Goal: Task Accomplishment & Management: Complete application form

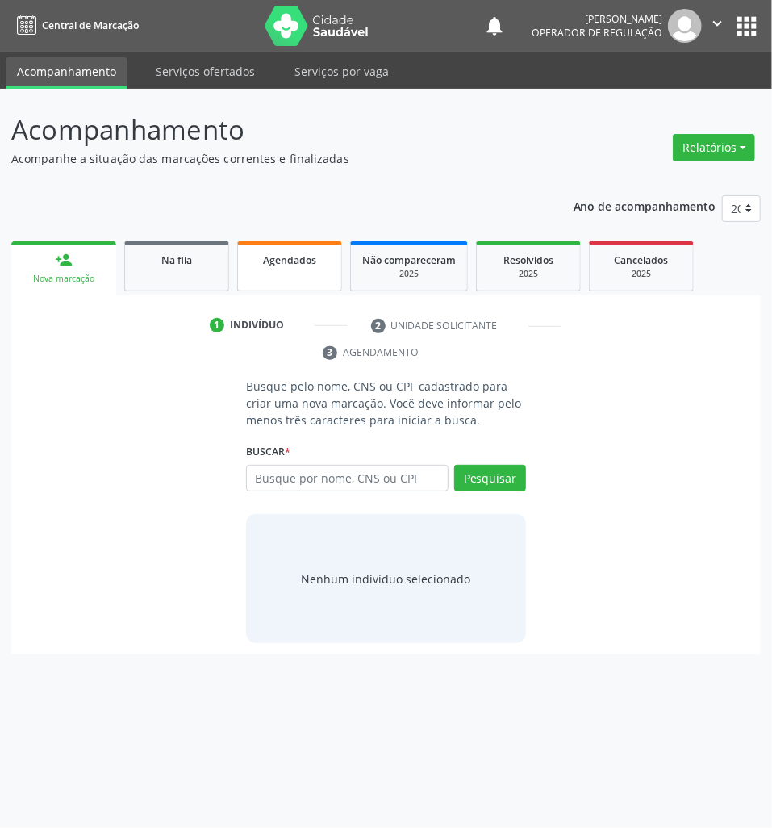
click at [303, 271] on link "Agendados" at bounding box center [289, 266] width 105 height 50
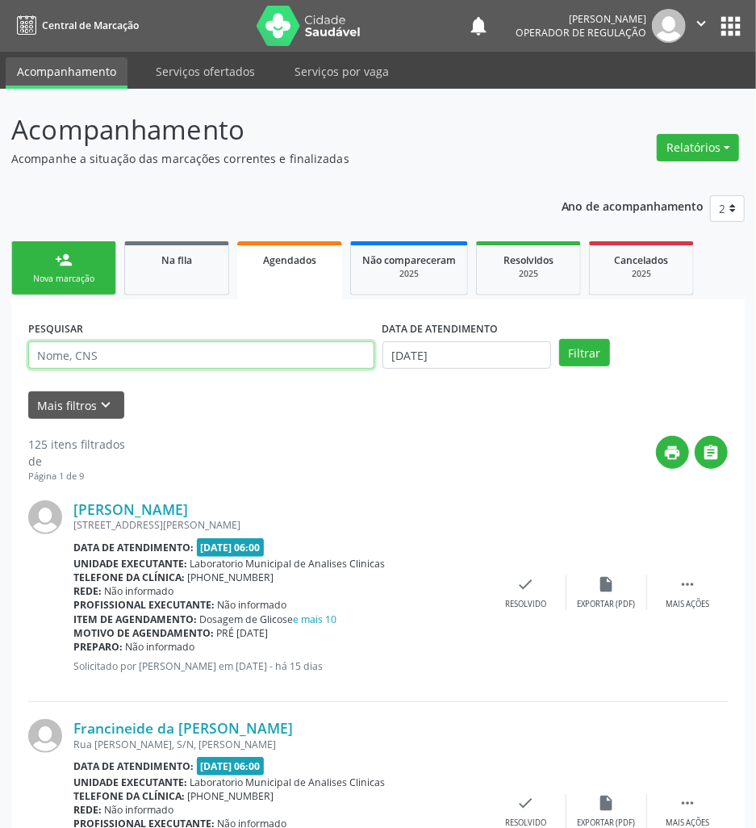
click at [91, 353] on input "text" at bounding box center [201, 354] width 346 height 27
paste input "706 3056 4783 3080"
type input "706 3056 4783 3080"
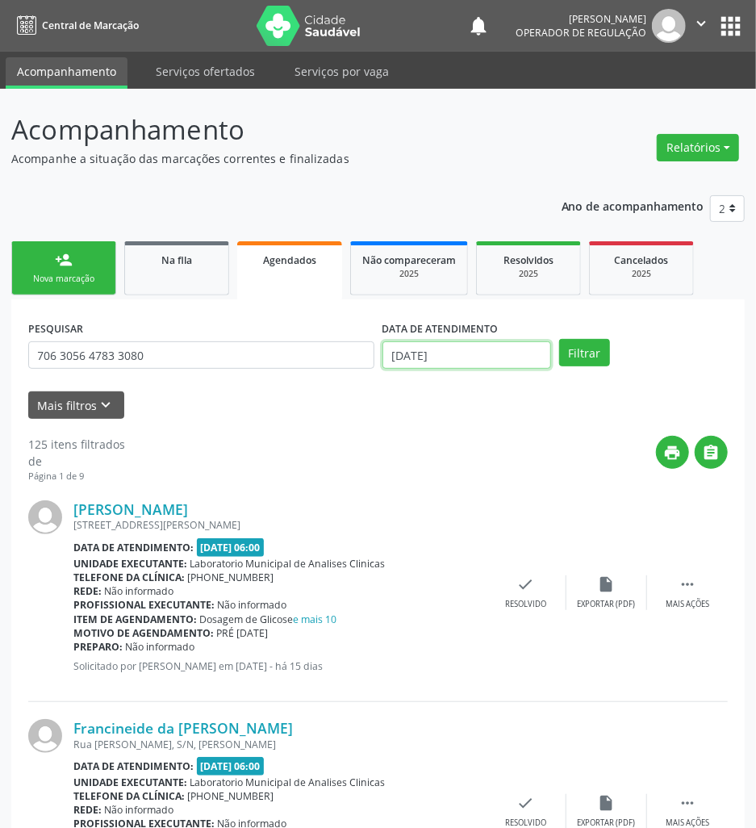
drag, startPoint x: 481, startPoint y: 362, endPoint x: 484, endPoint y: 408, distance: 46.9
click at [481, 368] on body "Central de Marcação notifications [PERSON_NAME] Operador de regulação  Configu…" at bounding box center [378, 414] width 756 height 828
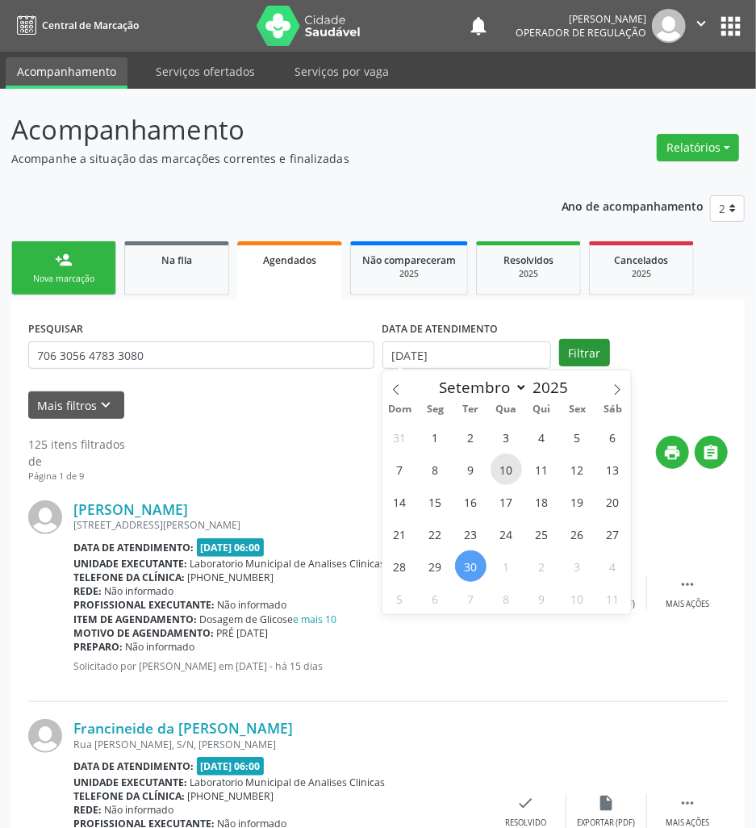
drag, startPoint x: 501, startPoint y: 475, endPoint x: 565, endPoint y: 359, distance: 131.9
click at [502, 472] on span "10" at bounding box center [506, 469] width 31 height 31
type input "[DATE]"
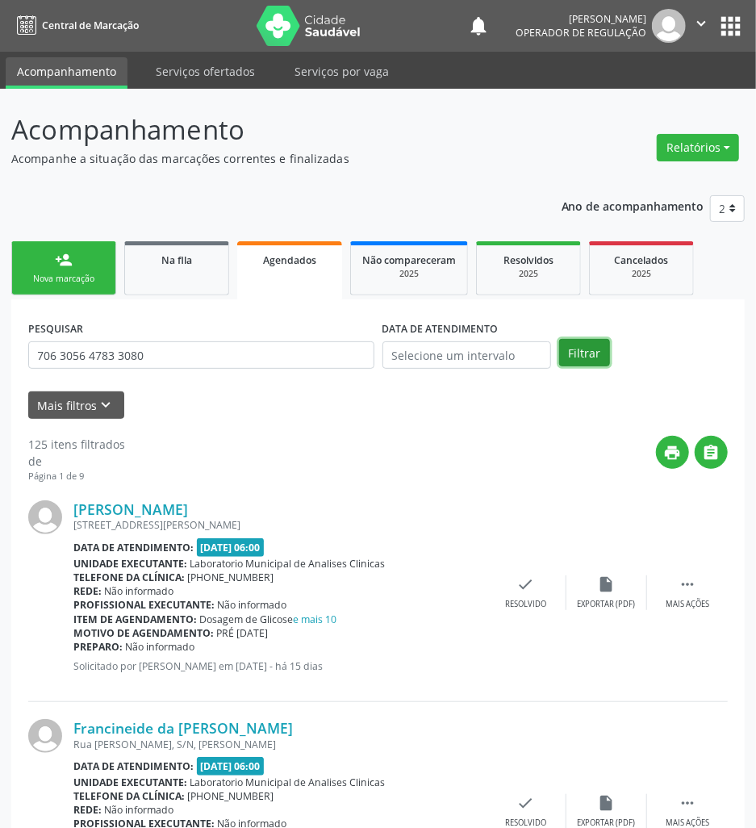
click at [585, 346] on button "Filtrar" at bounding box center [584, 352] width 51 height 27
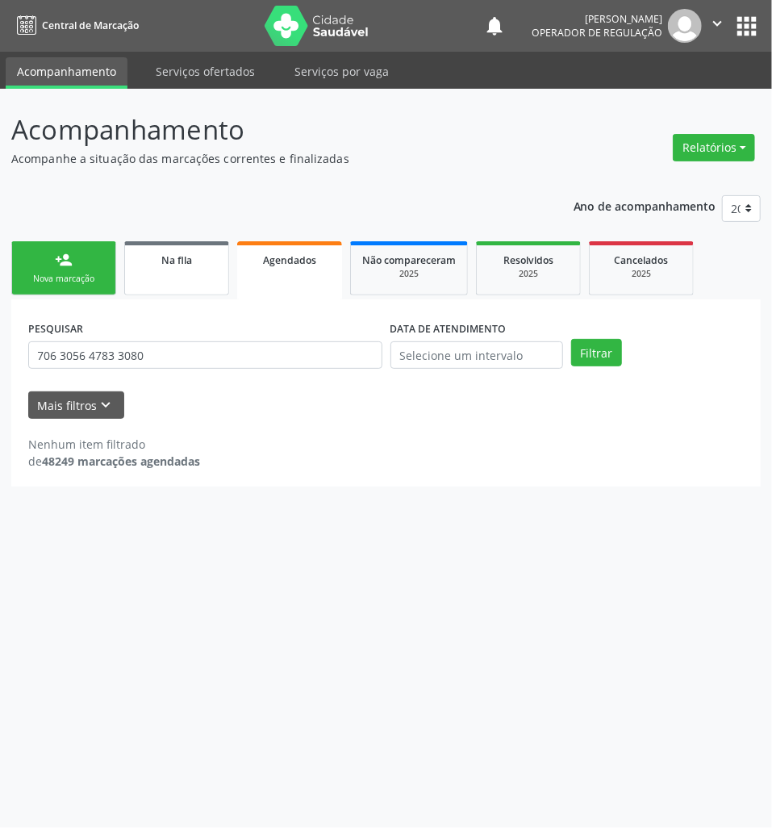
click at [214, 282] on link "Na fila" at bounding box center [176, 268] width 105 height 54
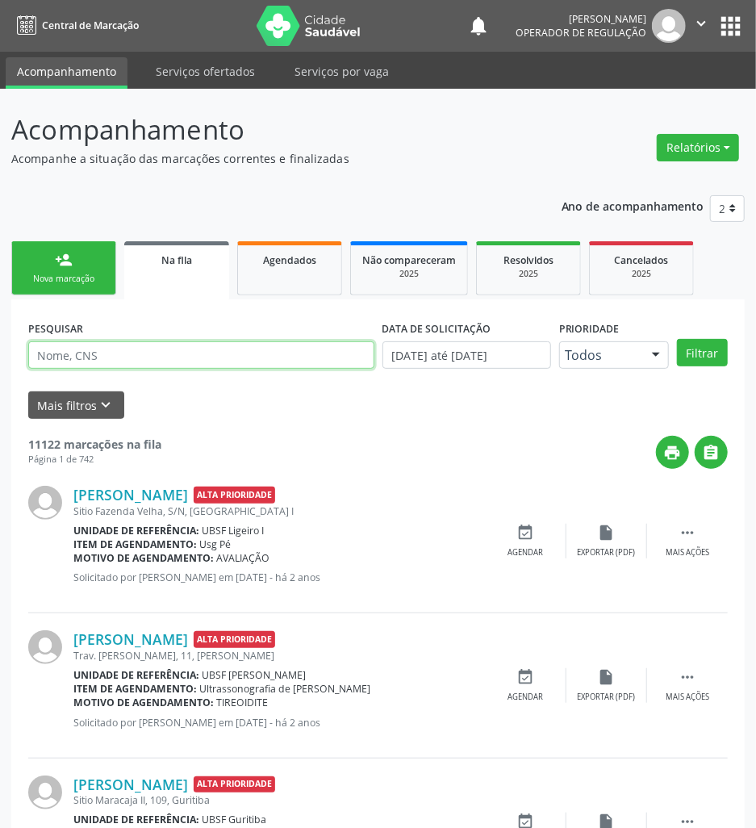
click at [187, 354] on input "text" at bounding box center [201, 354] width 346 height 27
paste input "706 3056 4783 3080"
type input "706 3056 4783 3080"
click at [677, 339] on button "Filtrar" at bounding box center [702, 352] width 51 height 27
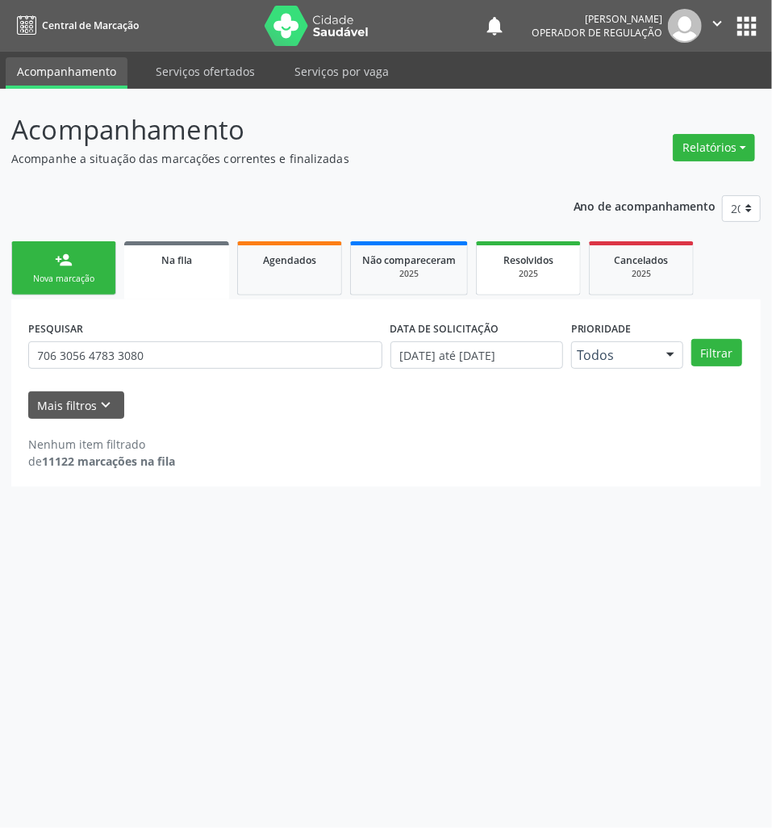
click at [524, 268] on div "2025" at bounding box center [528, 274] width 81 height 12
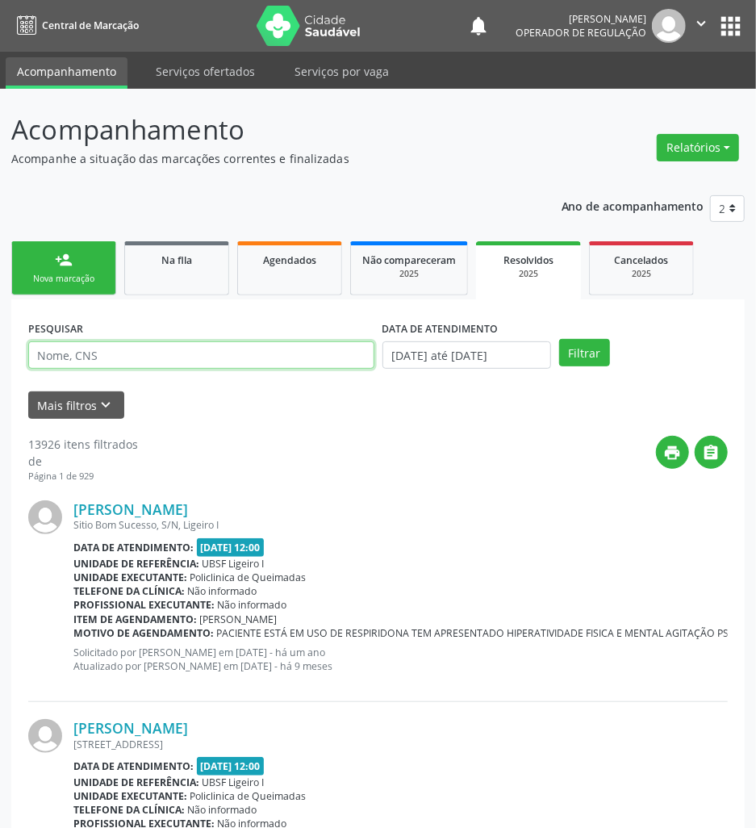
click at [199, 349] on input "text" at bounding box center [201, 354] width 346 height 27
paste input "706 3056 4783 3080"
type input "706 3056 4783 3080"
click at [559, 339] on button "Filtrar" at bounding box center [584, 352] width 51 height 27
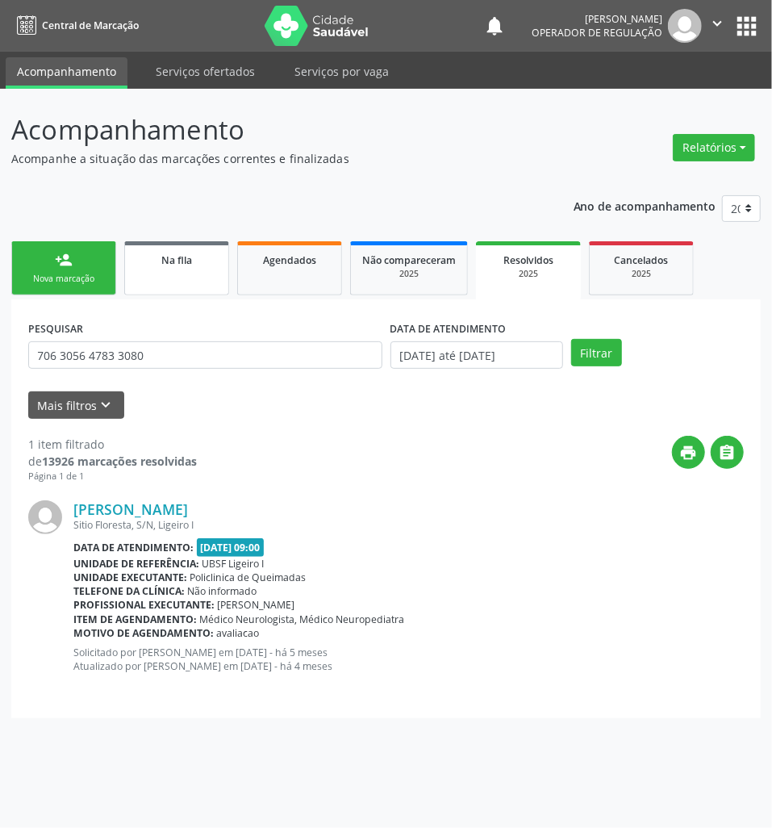
click at [163, 261] on span "Na fila" at bounding box center [176, 260] width 31 height 14
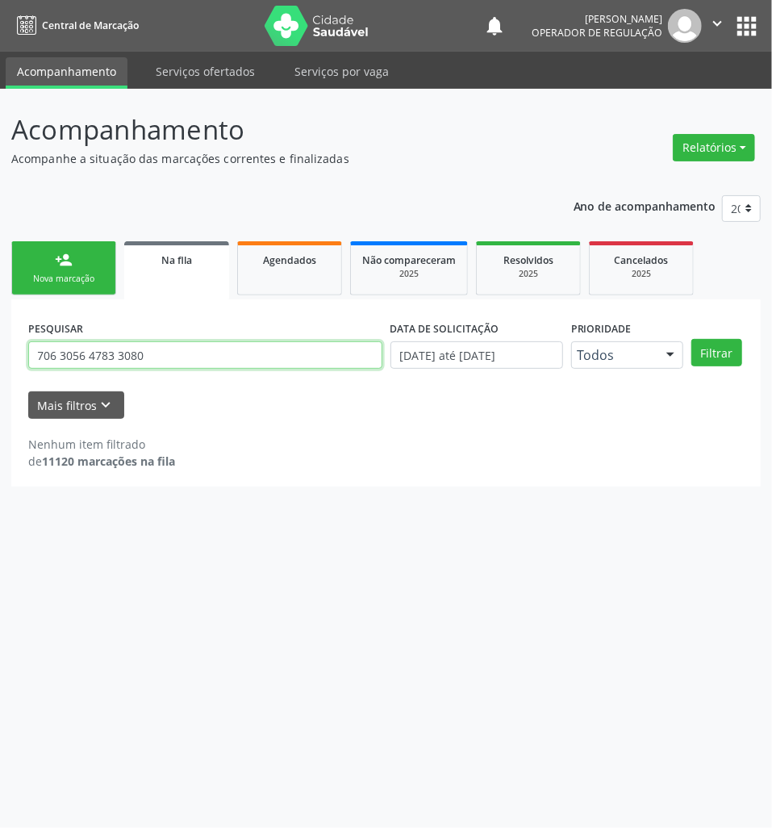
click at [178, 354] on input "706 3056 4783 3080" at bounding box center [205, 354] width 354 height 27
click at [178, 355] on input "706 3056 4783 3080" at bounding box center [205, 354] width 354 height 27
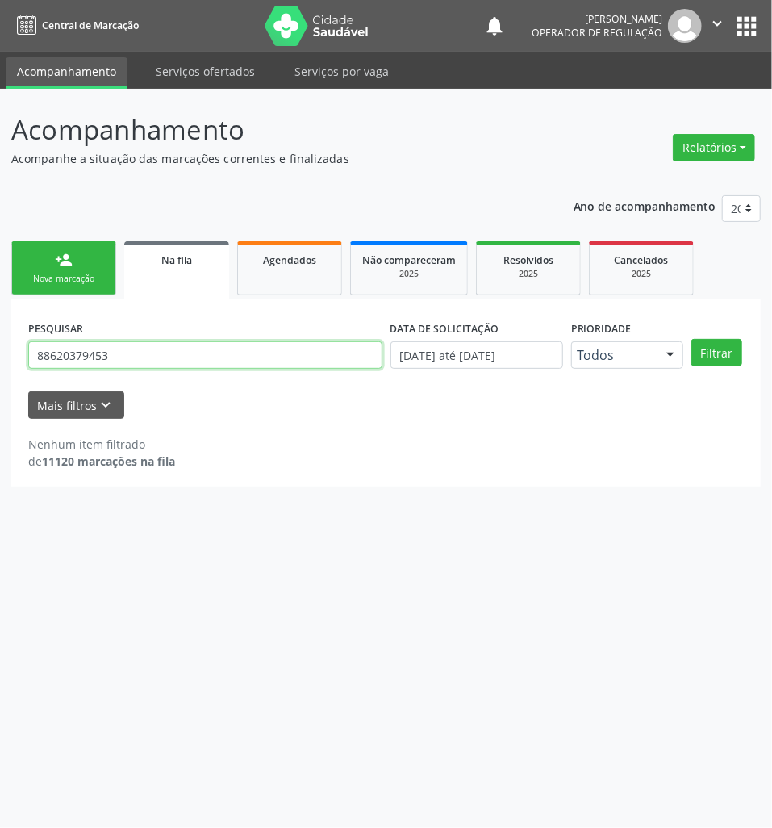
type input "88620379453"
click at [692, 339] on button "Filtrar" at bounding box center [717, 352] width 51 height 27
click at [111, 353] on input "88620379453" at bounding box center [205, 354] width 354 height 27
click at [59, 279] on div "Nova marcação" at bounding box center [63, 279] width 81 height 12
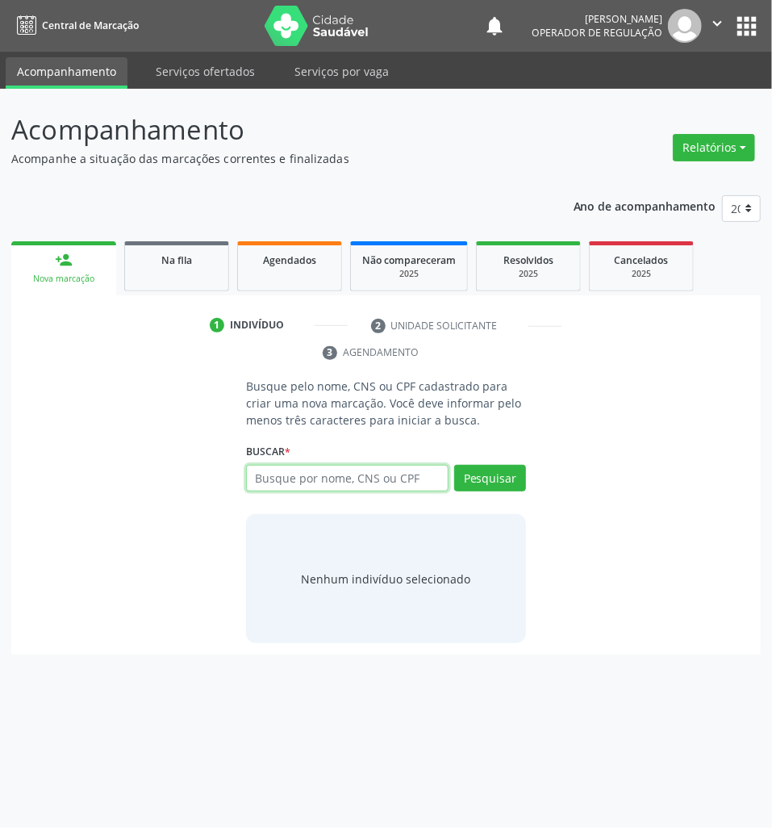
click at [324, 468] on input "text" at bounding box center [347, 478] width 203 height 27
paste input "88620379453"
type input "88620379453"
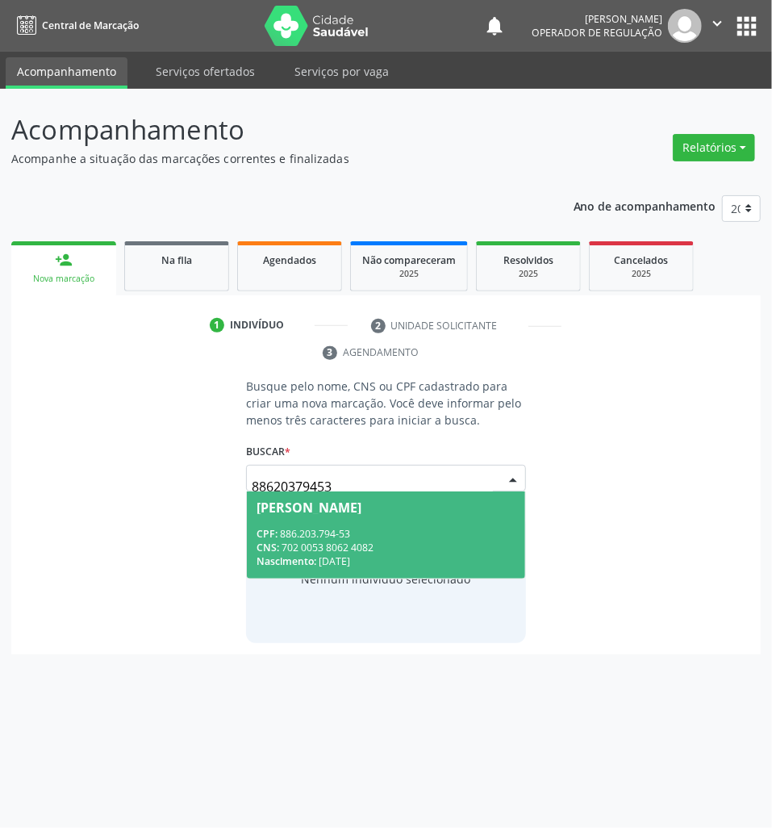
click at [359, 530] on div "CPF: 886.203.794-53" at bounding box center [386, 534] width 259 height 14
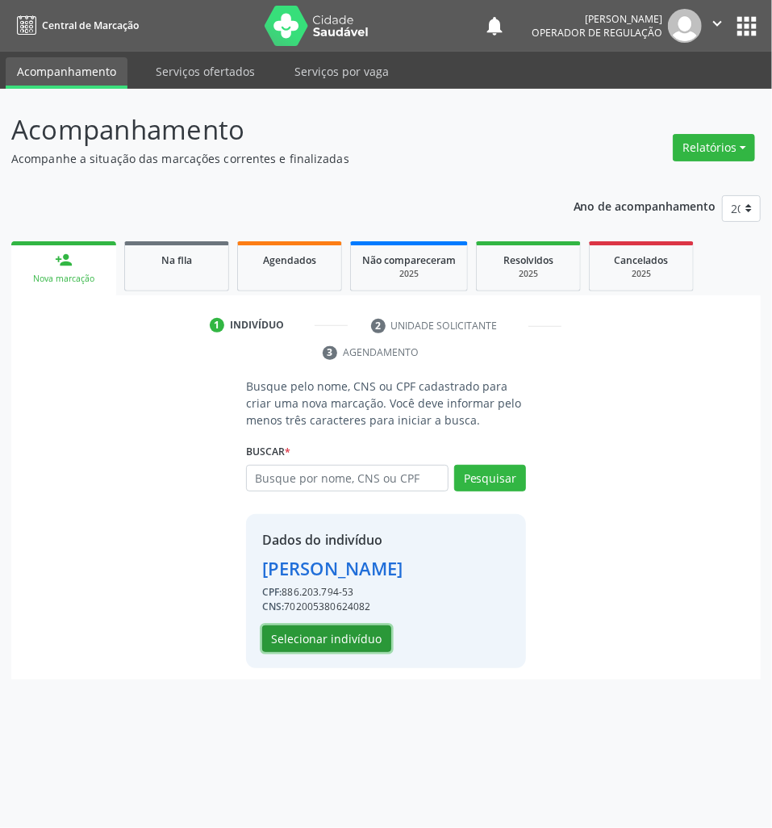
click at [357, 627] on button "Selecionar indivíduo" at bounding box center [326, 638] width 129 height 27
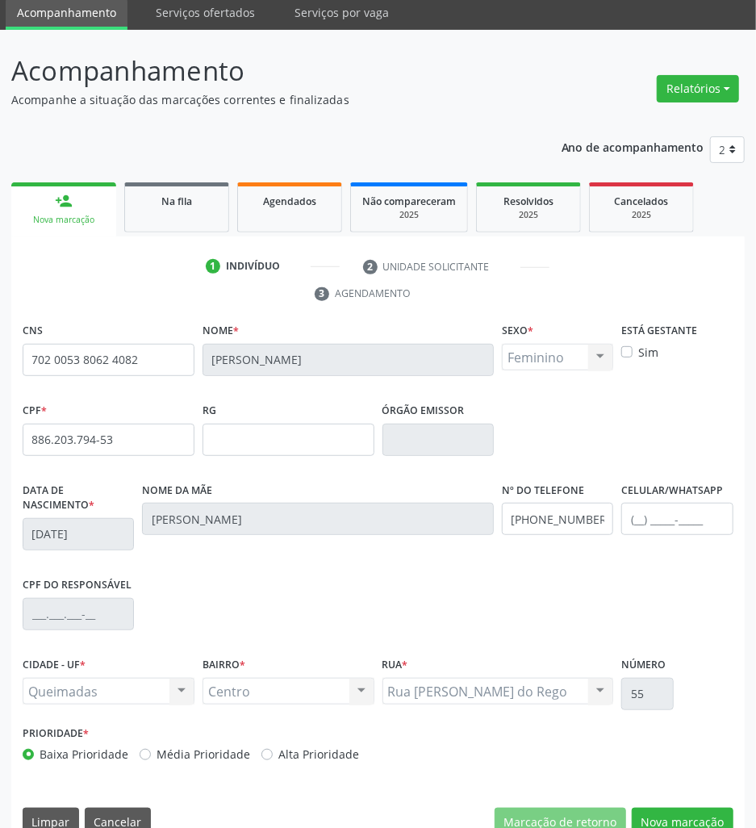
scroll to position [89, 0]
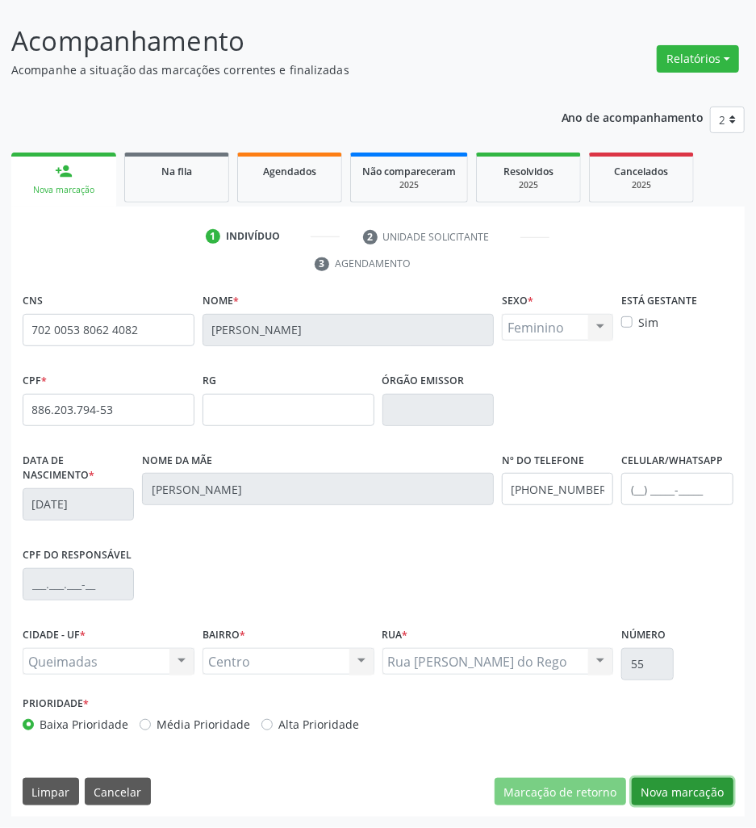
click at [704, 805] on button "Nova marcação" at bounding box center [683, 791] width 102 height 27
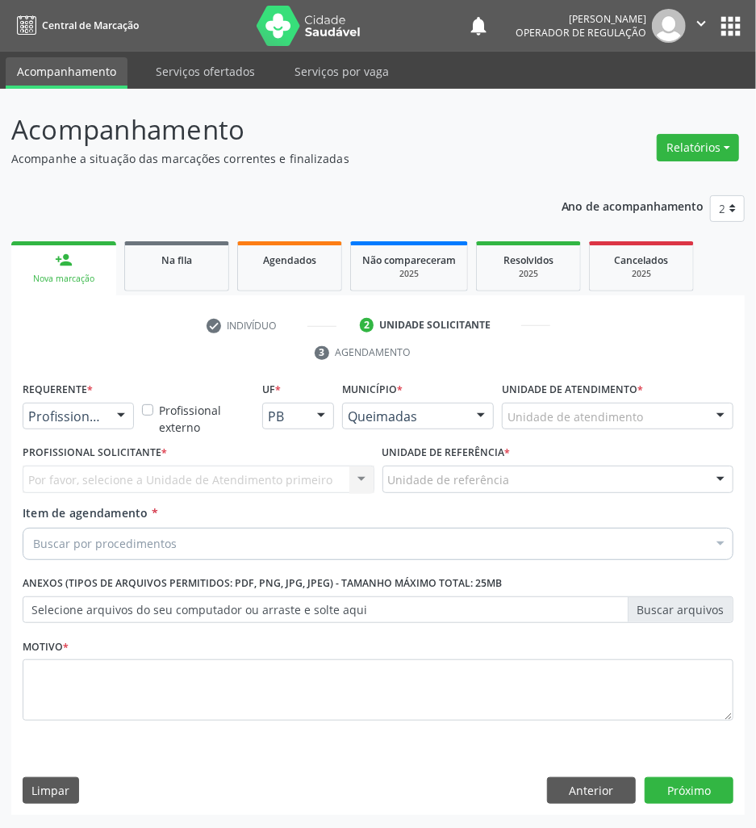
scroll to position [0, 0]
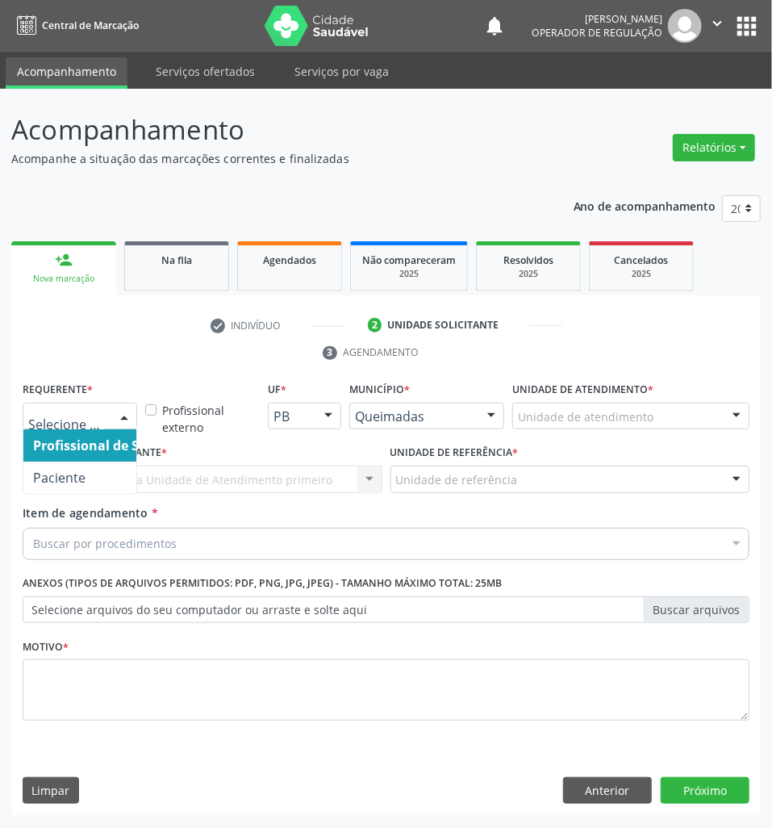
drag, startPoint x: 32, startPoint y: 421, endPoint x: 47, endPoint y: 450, distance: 31.8
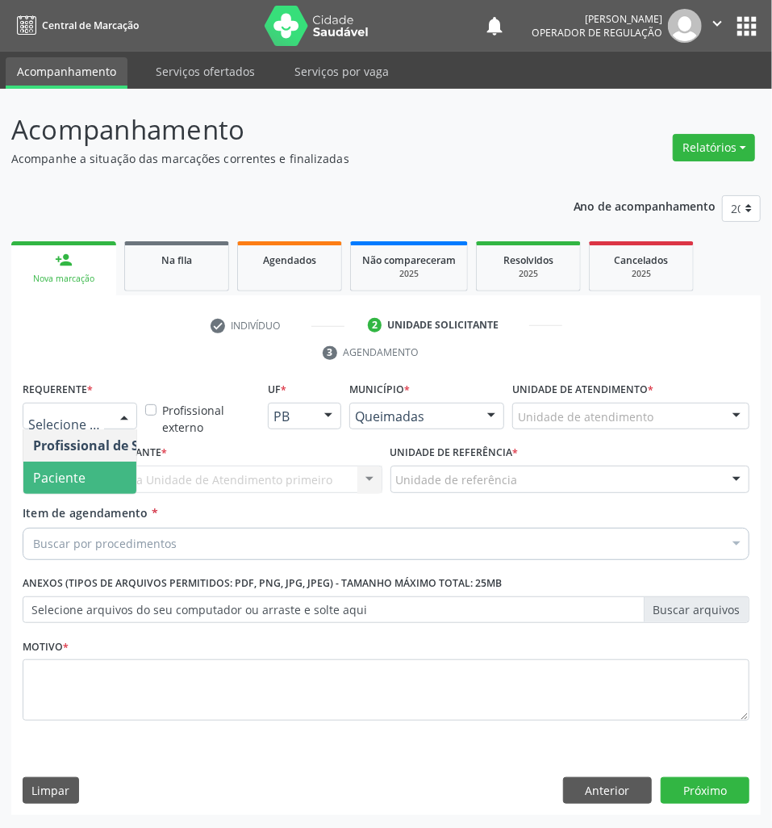
click at [69, 492] on span "Paciente" at bounding box center [101, 478] width 157 height 32
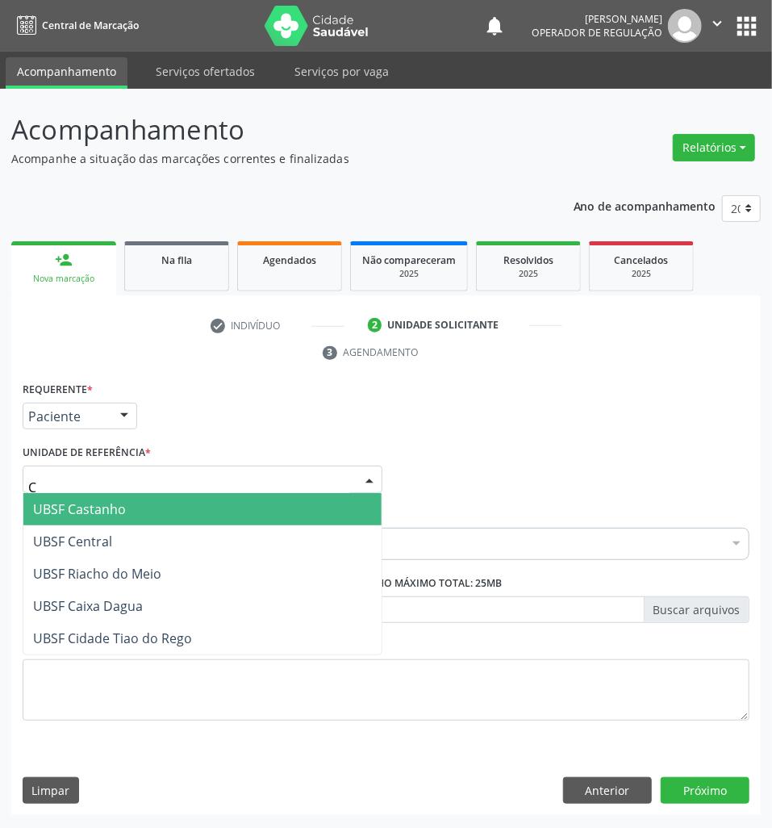
type input "CE"
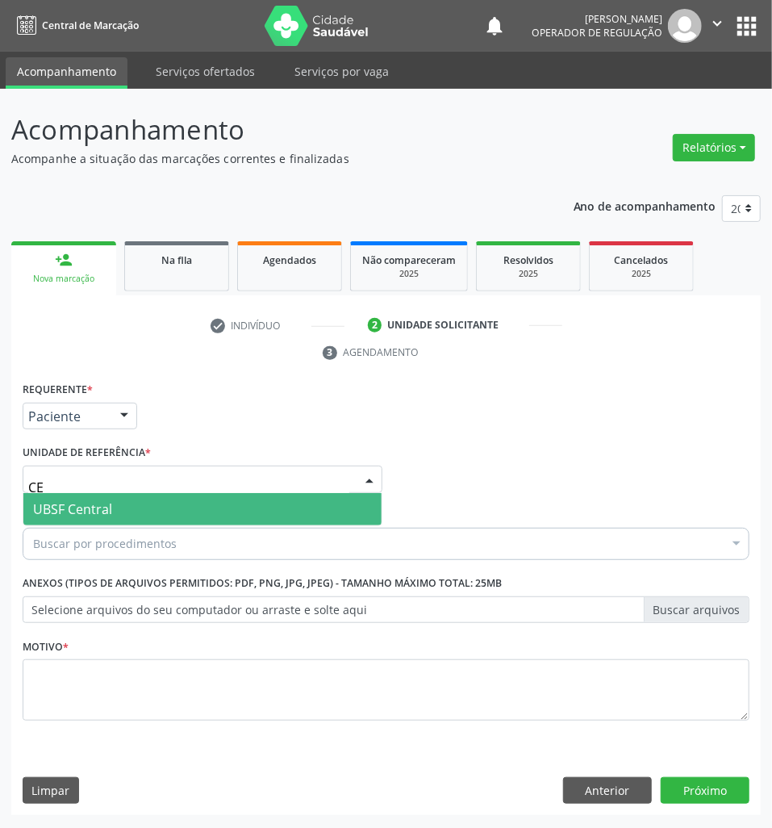
click at [72, 508] on span "UBSF Central" at bounding box center [72, 509] width 79 height 18
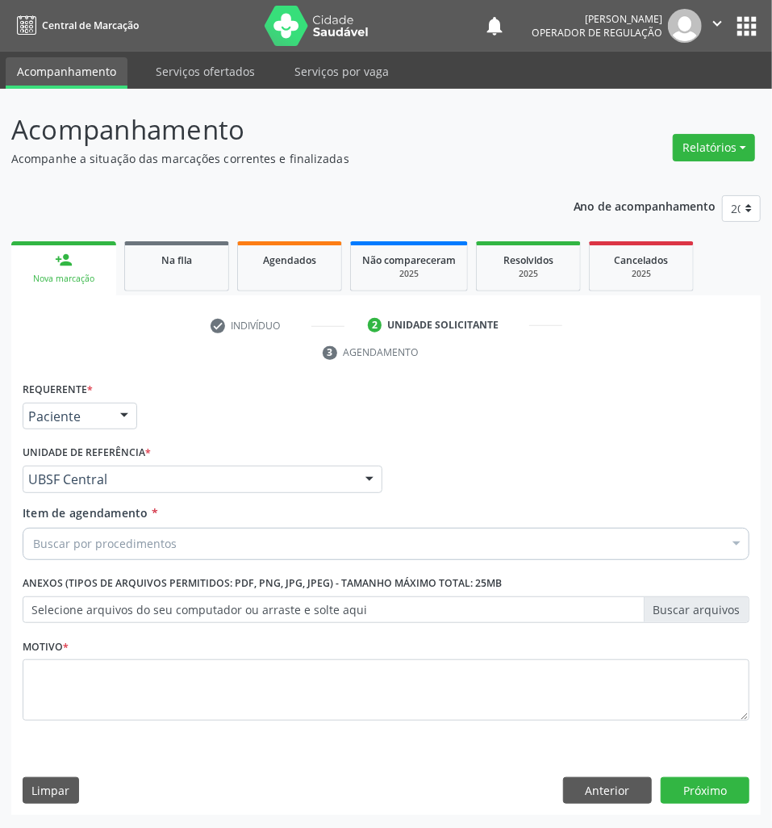
drag, startPoint x: 82, startPoint y: 521, endPoint x: 85, endPoint y: 559, distance: 38.1
click at [82, 528] on span "Item de agendamento * Buscar por procedimentos Selecionar todos 0604320140 - Ab…" at bounding box center [386, 530] width 727 height 50
click at [87, 559] on div "Buscar por procedimentos" at bounding box center [386, 544] width 727 height 32
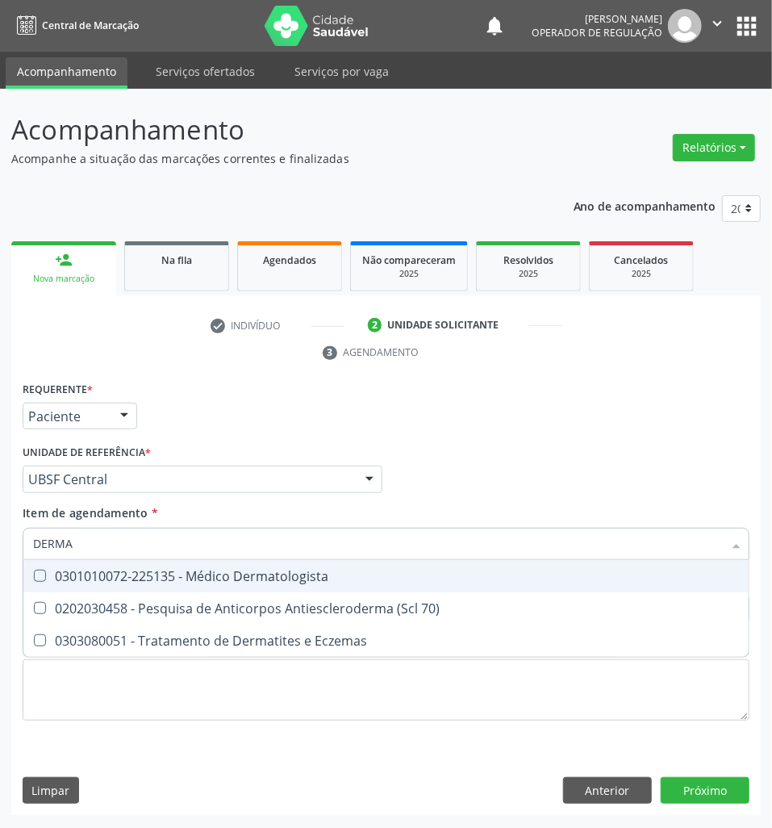
type input "DERMAT"
click at [124, 570] on div "0301010072-225135 - Médico Dermatologista" at bounding box center [386, 576] width 706 height 13
checkbox Dermatologista "true"
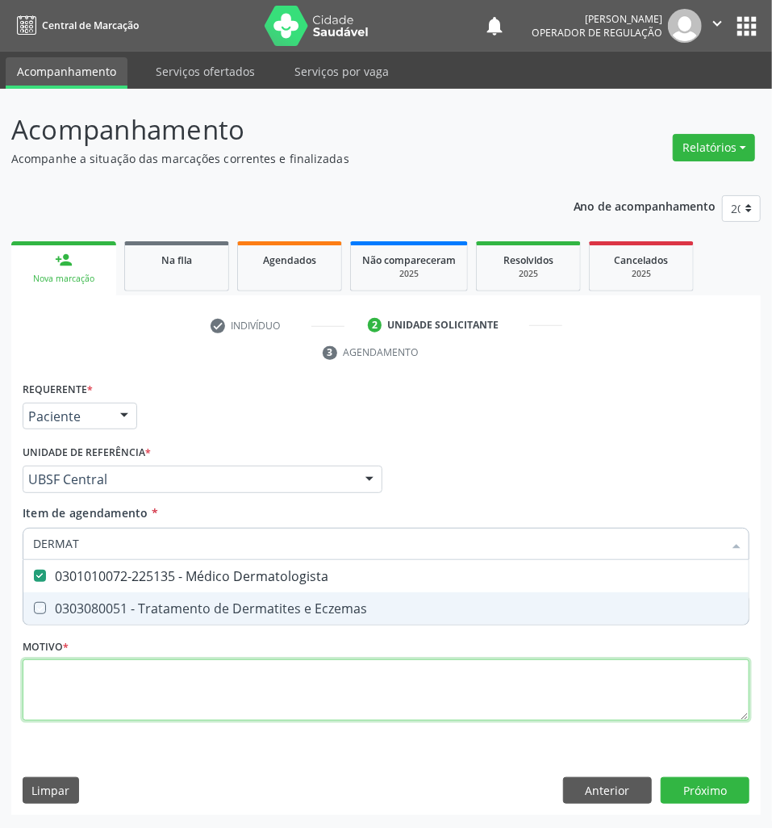
click at [126, 691] on div "Requerente * Paciente Profissional de Saúde Paciente Nenhum resultado encontrad…" at bounding box center [386, 561] width 727 height 366
checkbox Eczemas "true"
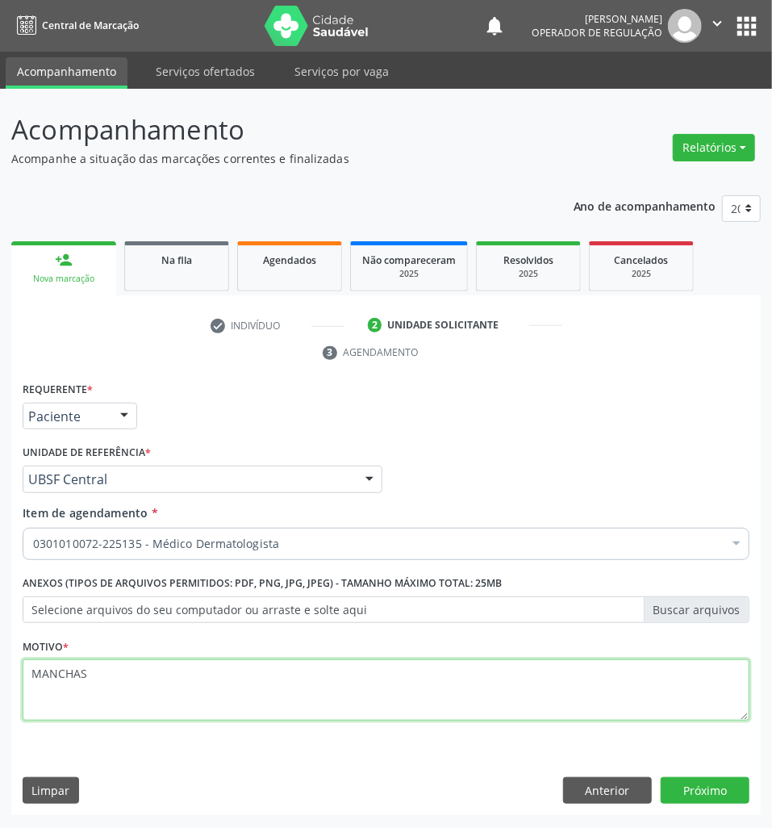
type textarea "MANCHAS"
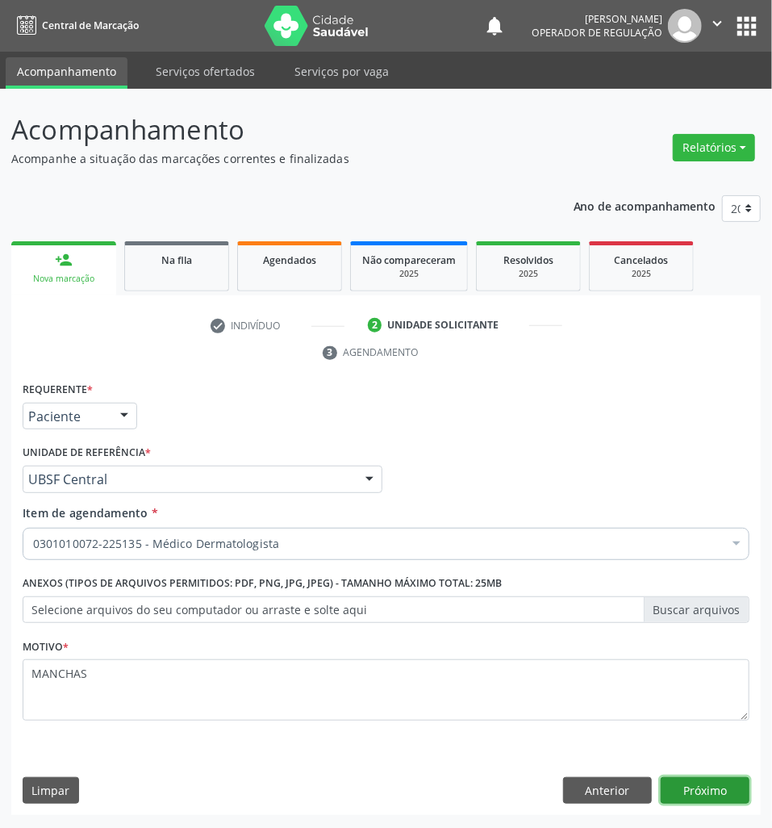
click at [691, 789] on button "Próximo" at bounding box center [705, 790] width 89 height 27
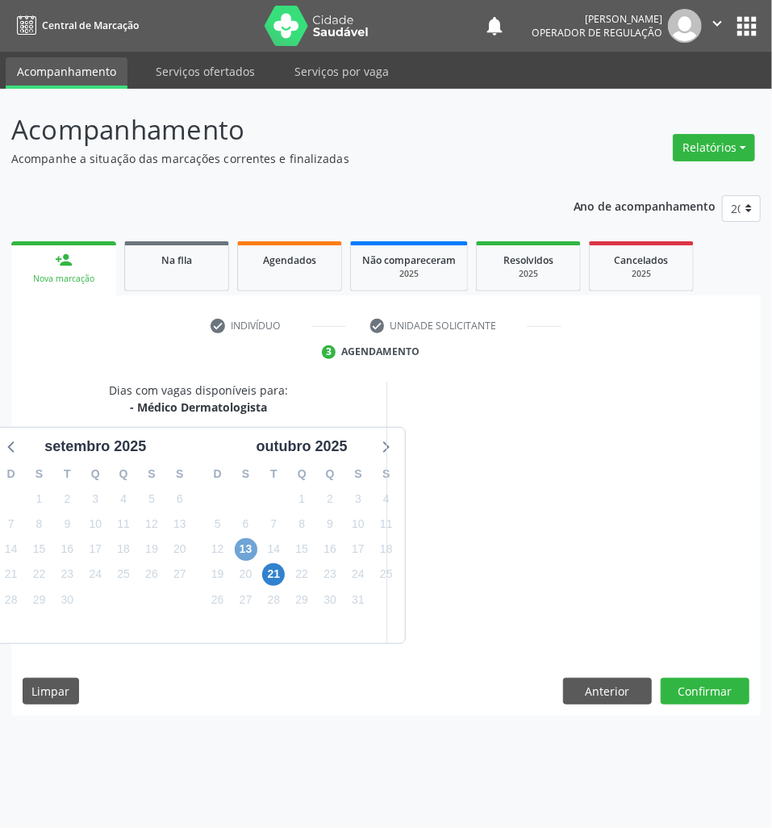
click at [240, 550] on span "13" at bounding box center [246, 549] width 23 height 23
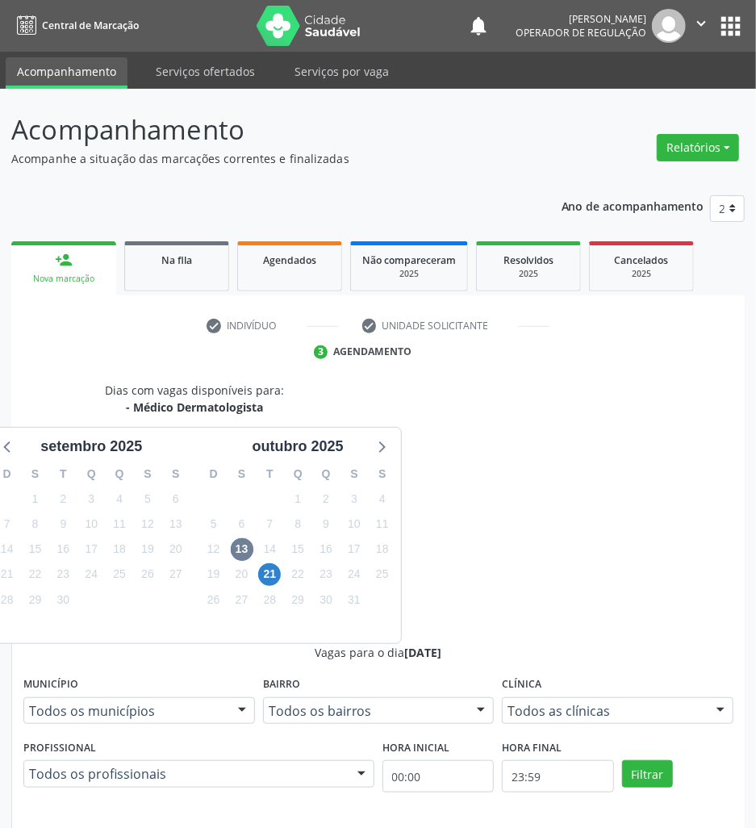
radio input "true"
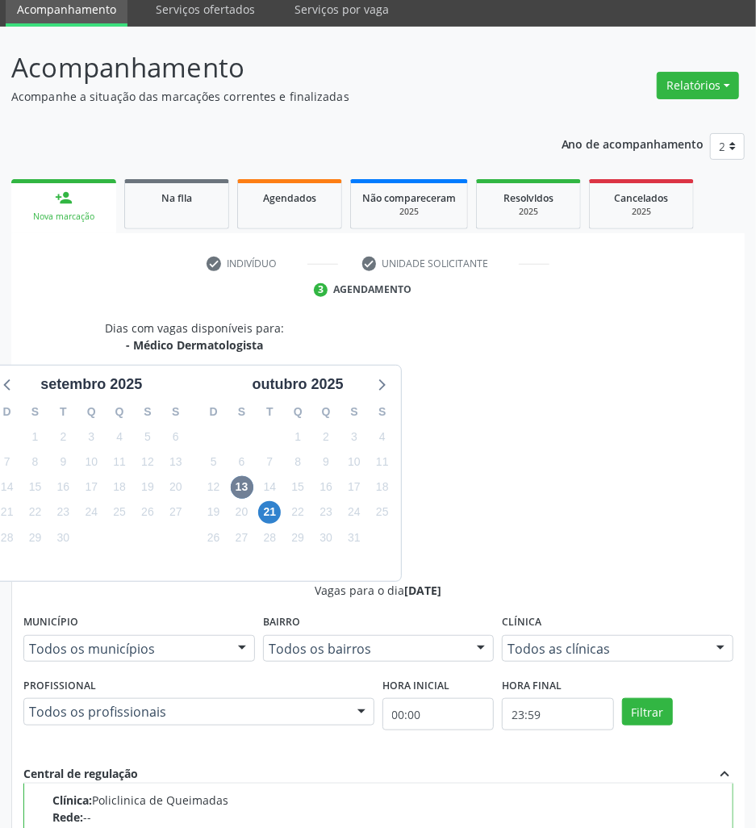
scroll to position [171, 0]
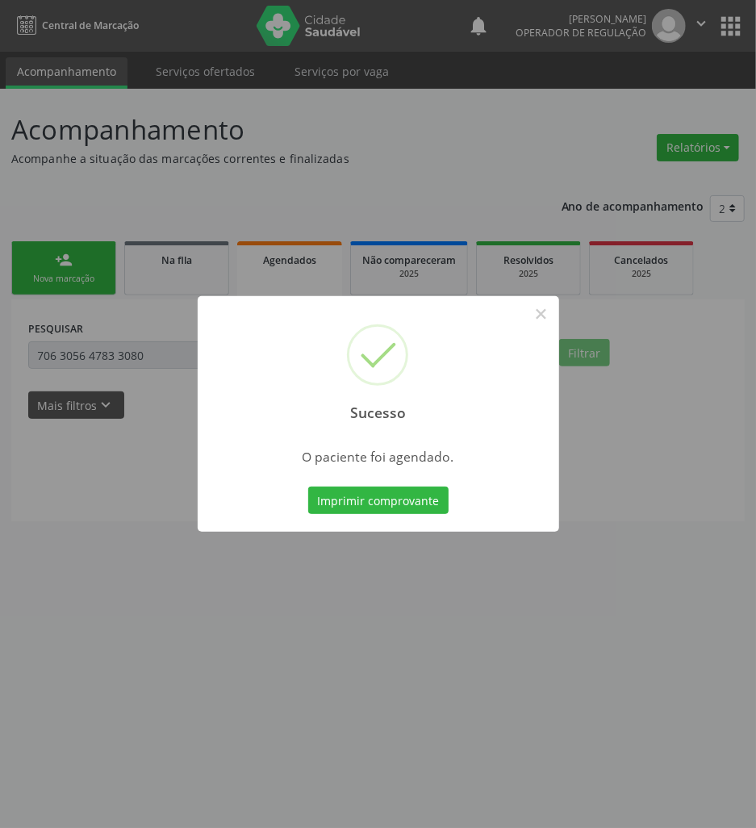
scroll to position [0, 0]
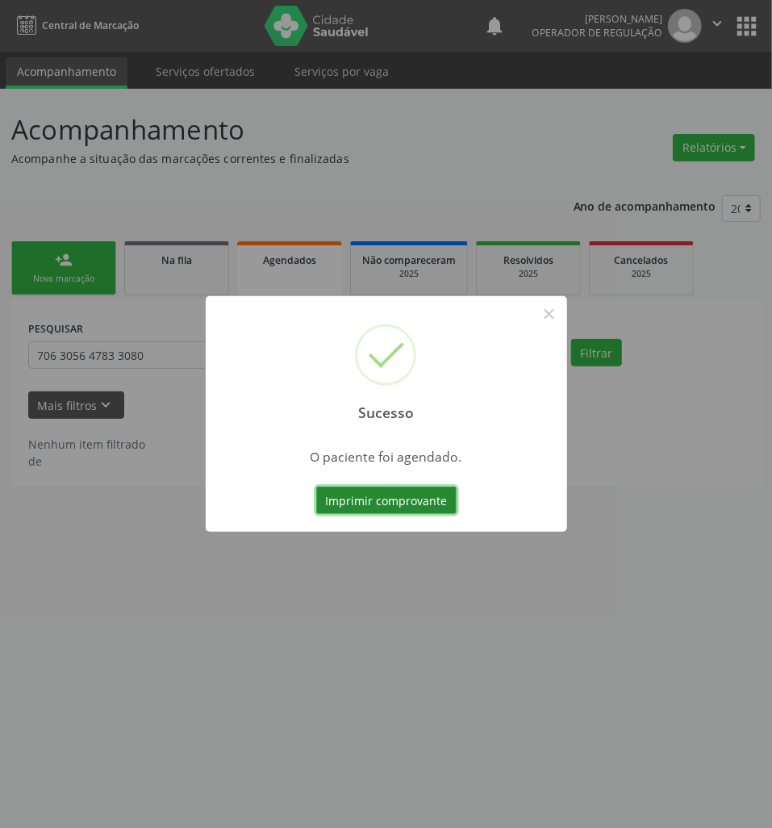
click at [391, 508] on button "Imprimir comprovante" at bounding box center [386, 500] width 140 height 27
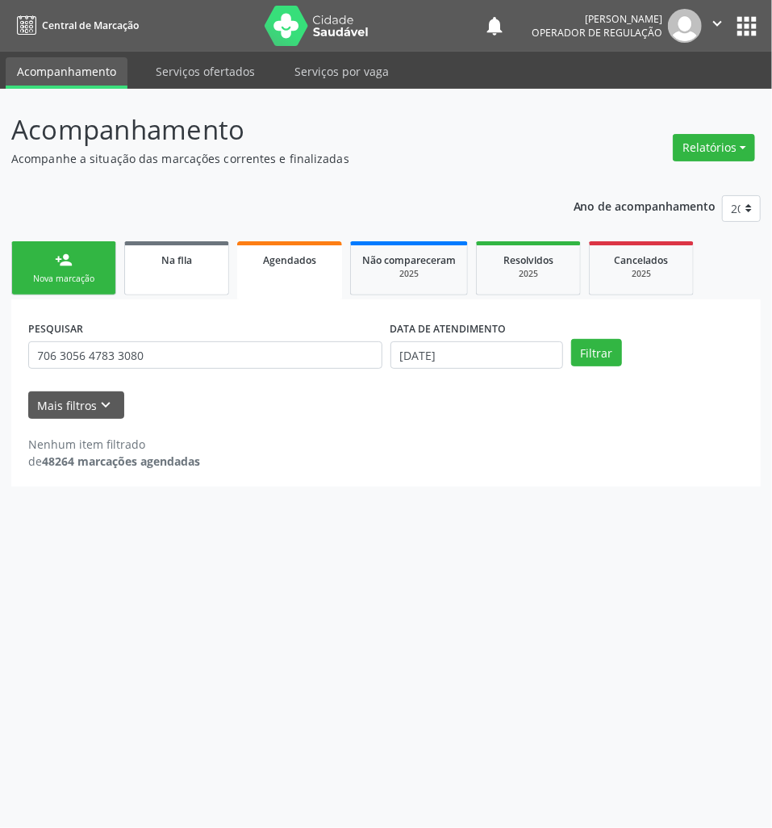
click at [188, 269] on link "Na fila" at bounding box center [176, 268] width 105 height 54
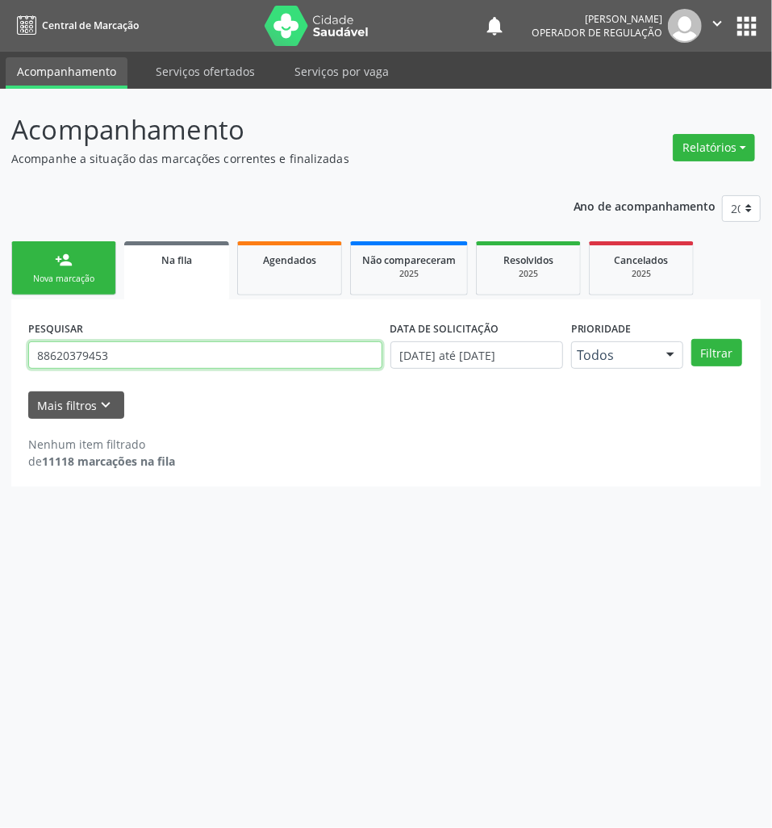
click at [153, 360] on input "88620379453" at bounding box center [205, 354] width 354 height 27
type input "705002633928256"
click at [692, 339] on button "Filtrar" at bounding box center [717, 352] width 51 height 27
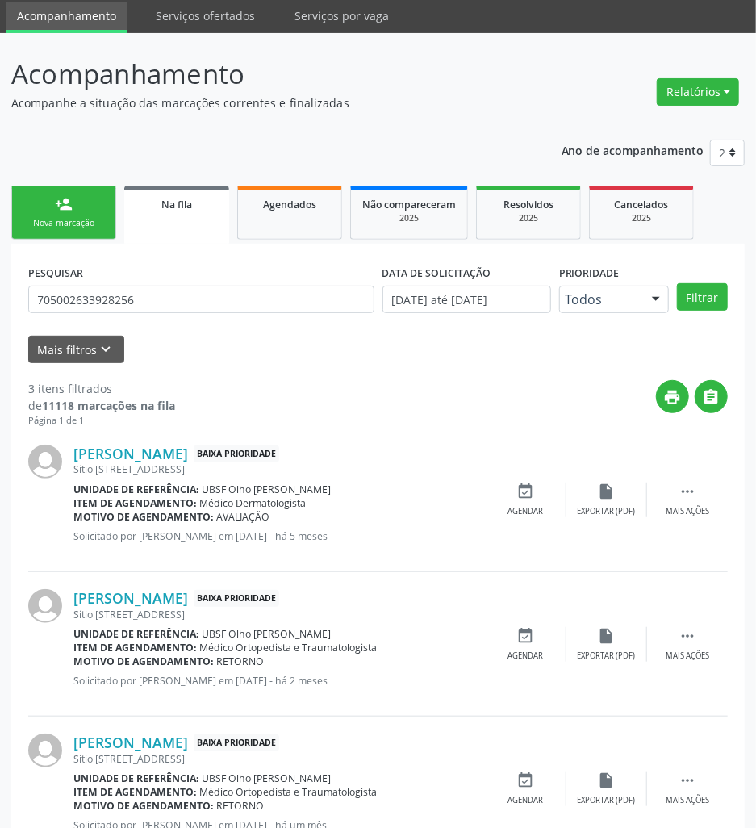
scroll to position [117, 0]
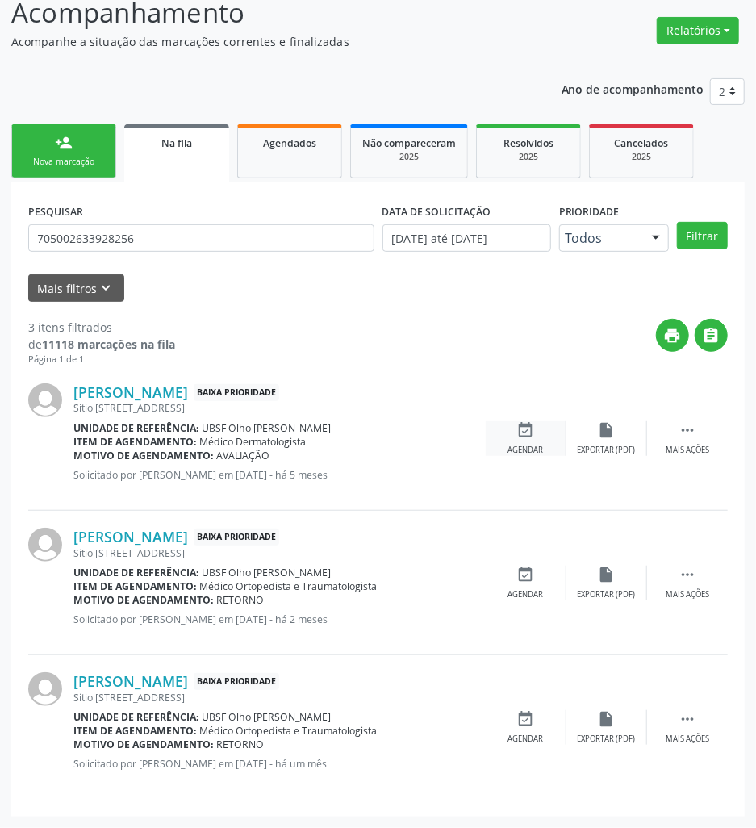
click at [529, 425] on icon "event_available" at bounding box center [526, 430] width 18 height 18
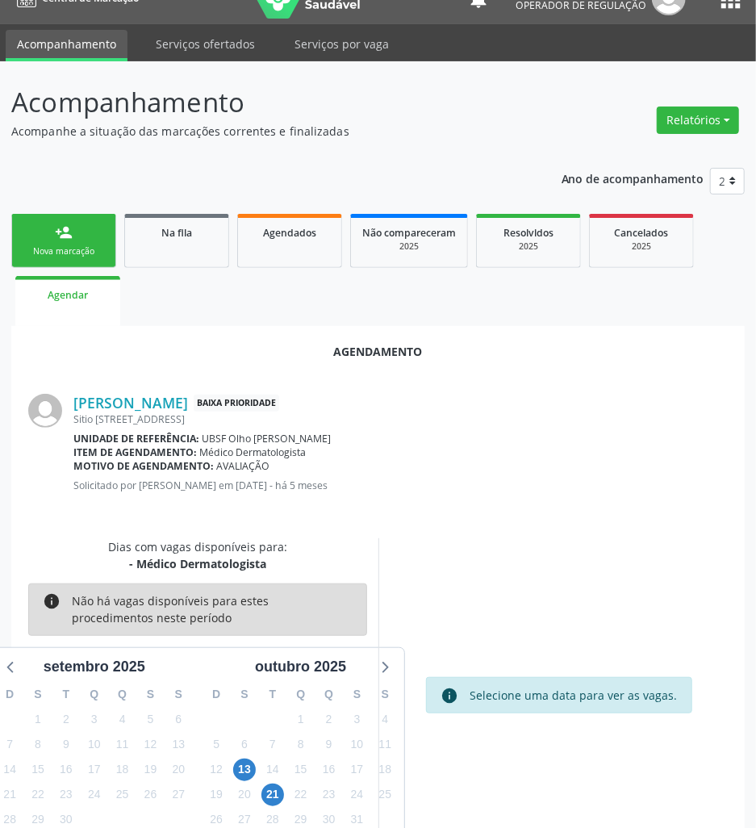
scroll to position [66, 0]
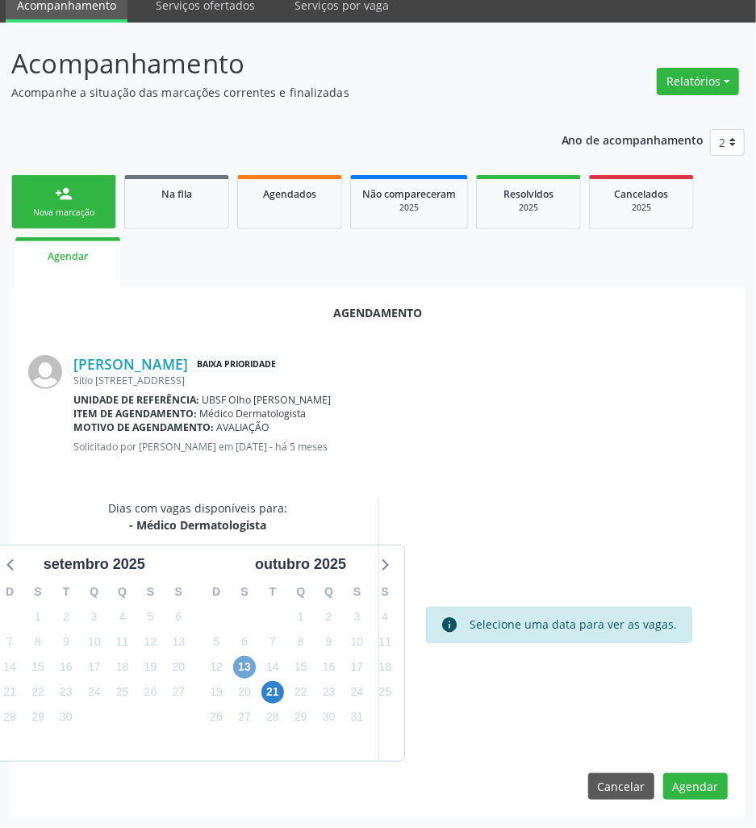
click at [249, 659] on span "13" at bounding box center [244, 667] width 23 height 23
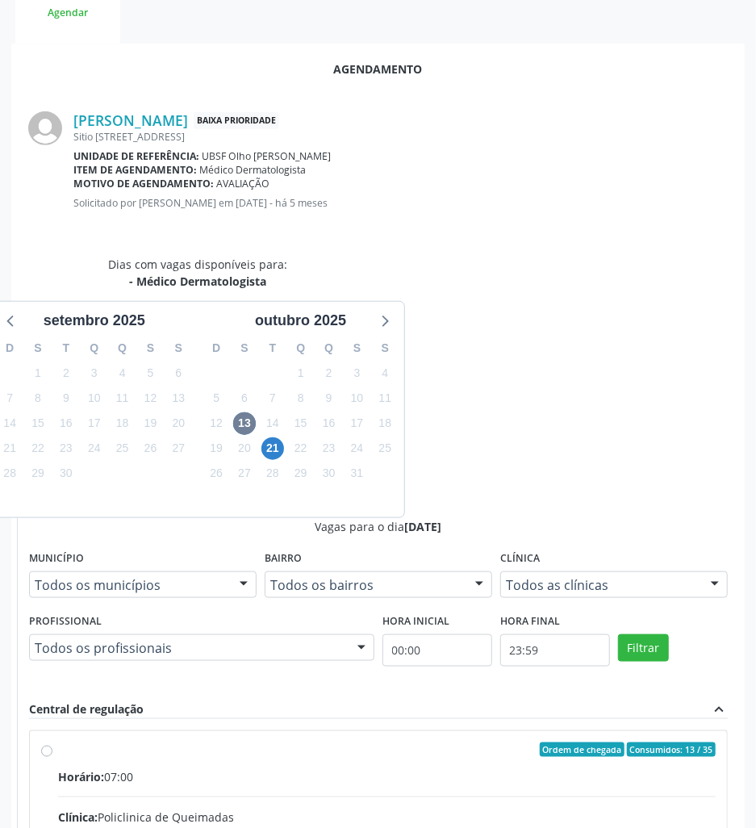
drag, startPoint x: 576, startPoint y: 588, endPoint x: 425, endPoint y: 588, distance: 151.7
click at [575, 826] on div "Rede: --" at bounding box center [387, 834] width 658 height 17
click at [52, 743] on input "Ordem de chegada Consumidos: 13 / 35 Horário: 07:00 Clínica: Policlinica de Que…" at bounding box center [46, 750] width 11 height 15
radio input "true"
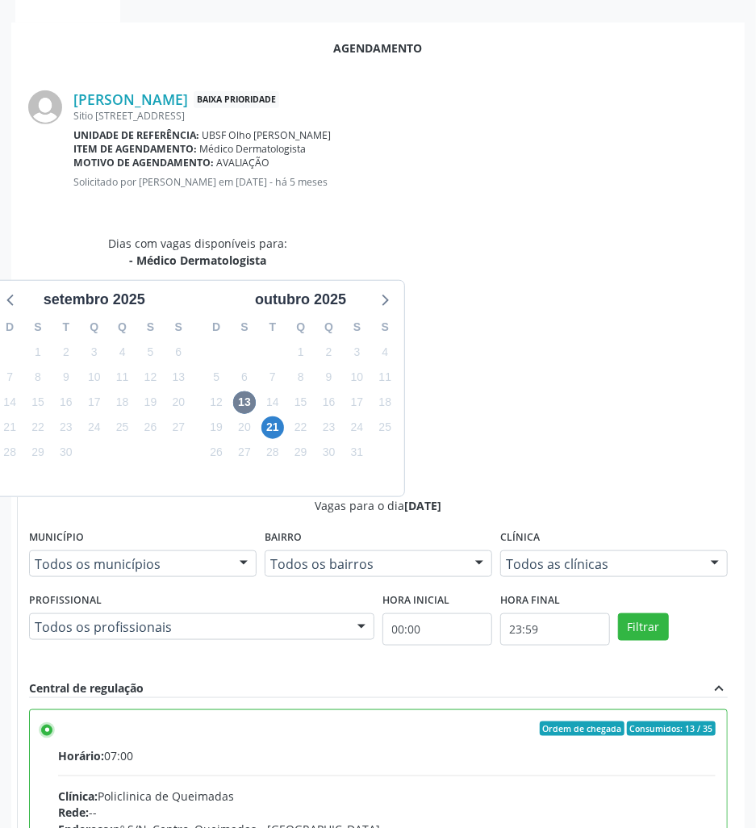
scroll to position [337, 0]
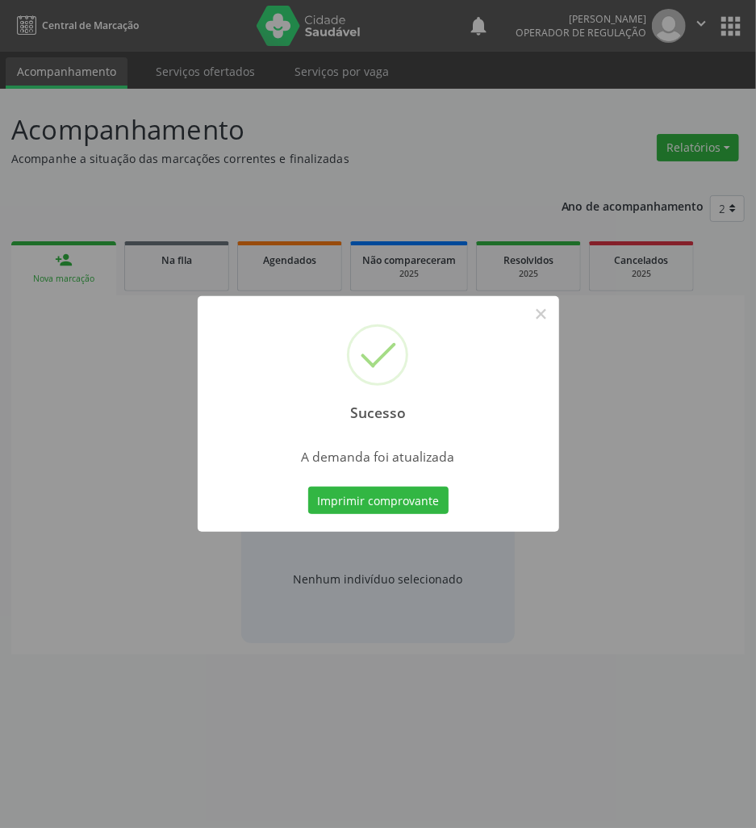
scroll to position [0, 0]
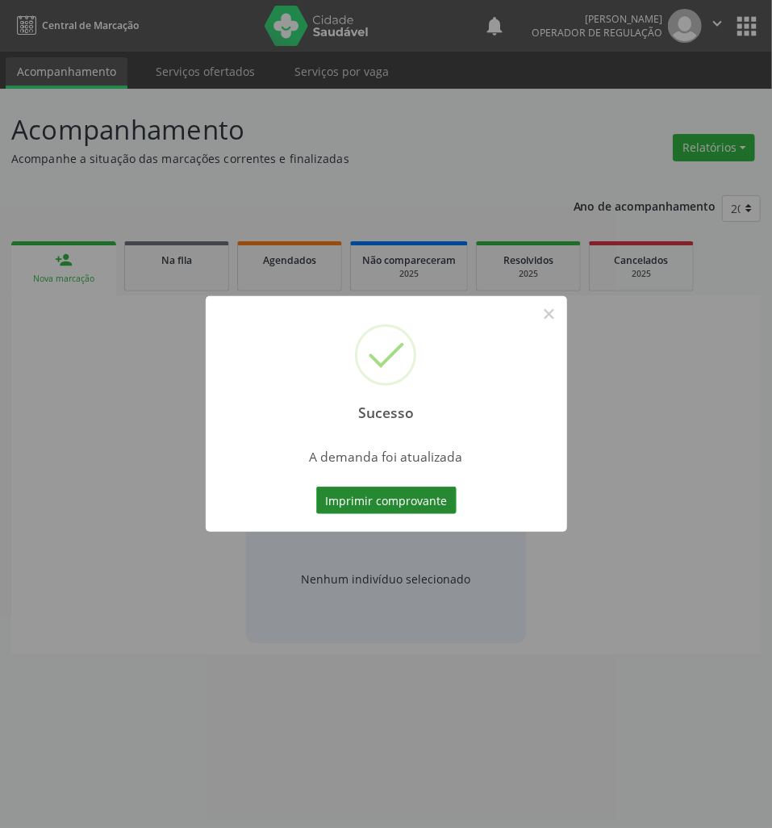
click at [400, 491] on button "Imprimir comprovante" at bounding box center [386, 500] width 140 height 27
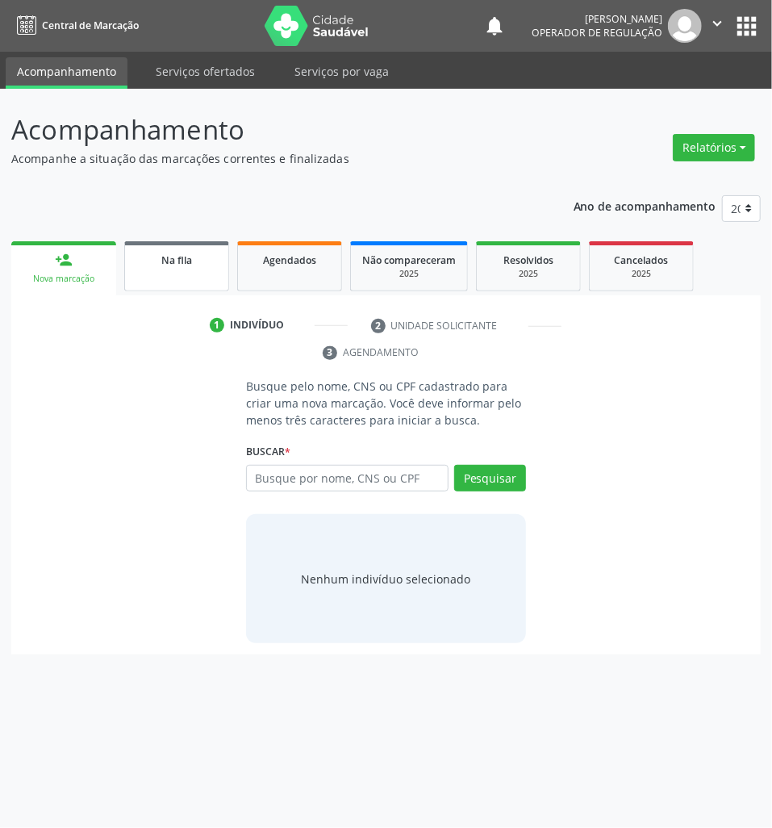
click at [190, 258] on span "Na fila" at bounding box center [176, 260] width 31 height 14
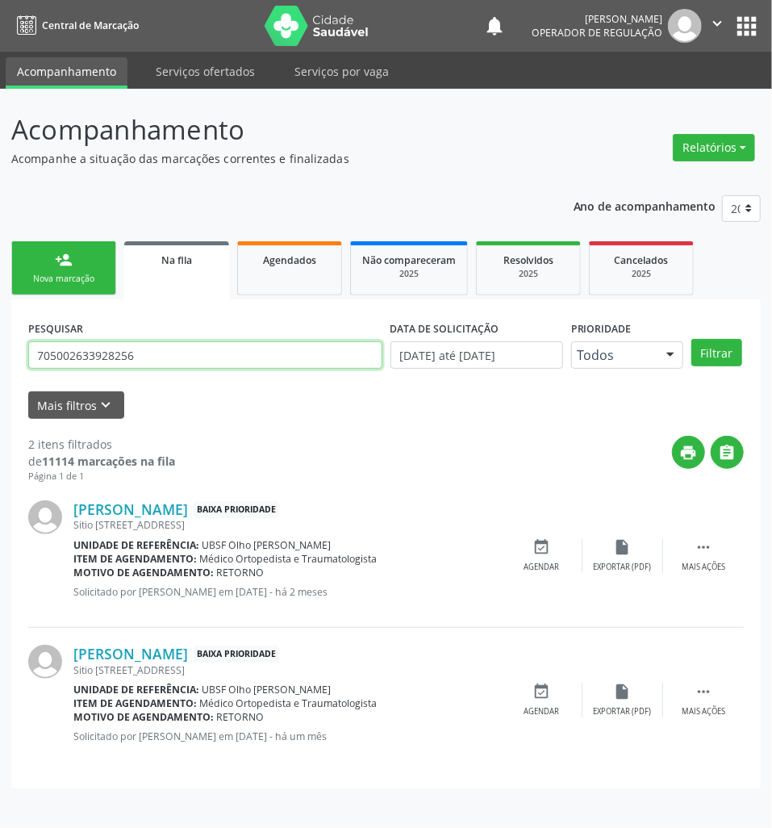
click at [129, 365] on input "705002633928256" at bounding box center [205, 354] width 354 height 27
type input "700500953809455"
click at [692, 339] on button "Filtrar" at bounding box center [717, 352] width 51 height 27
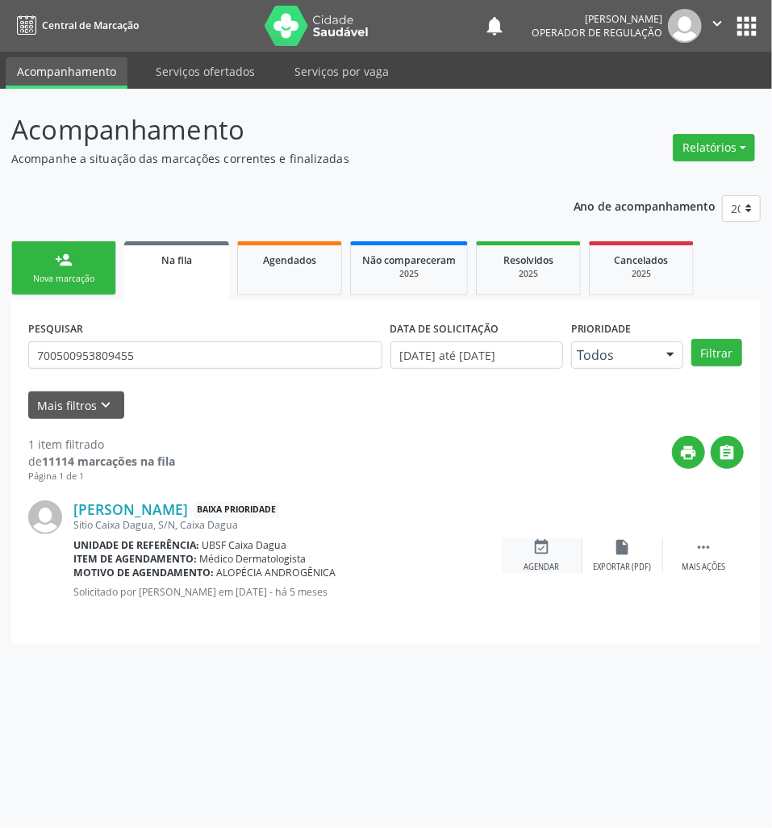
click at [542, 557] on div "event_available Agendar" at bounding box center [542, 555] width 81 height 35
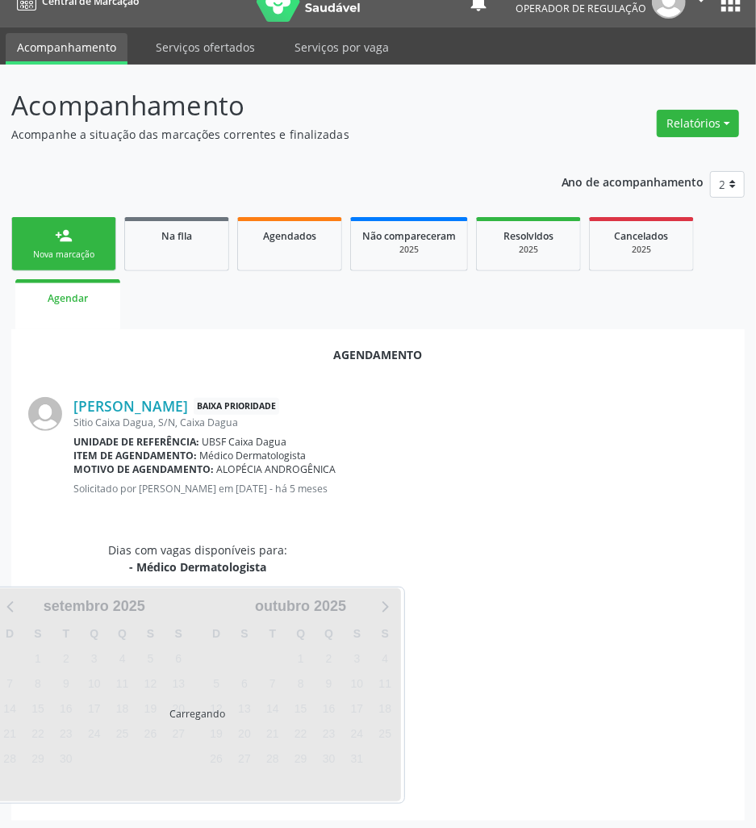
scroll to position [27, 0]
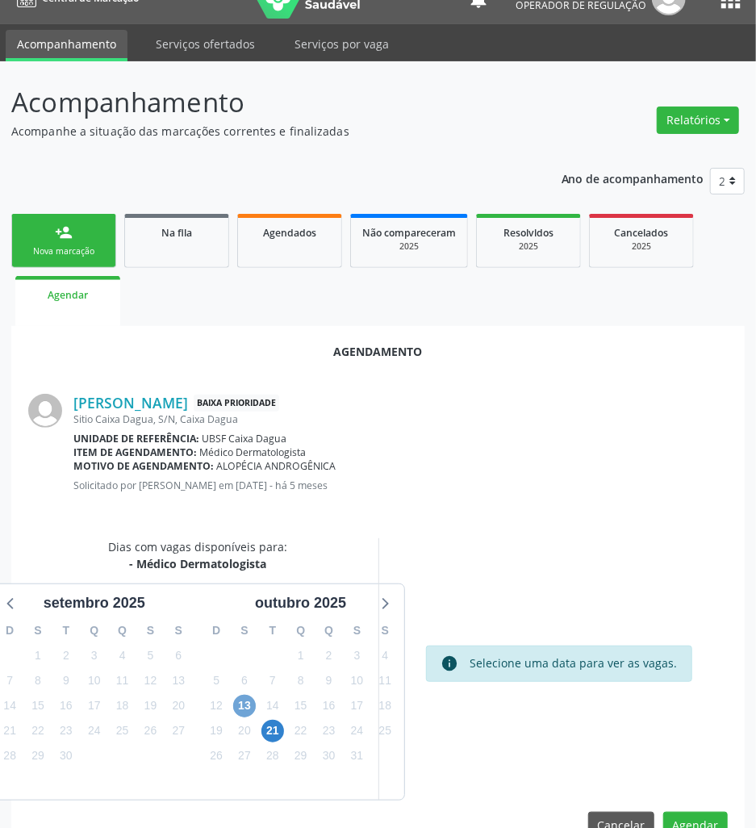
click at [250, 699] on span "13" at bounding box center [244, 706] width 23 height 23
click at [132, 243] on link "Na fila" at bounding box center [176, 241] width 105 height 54
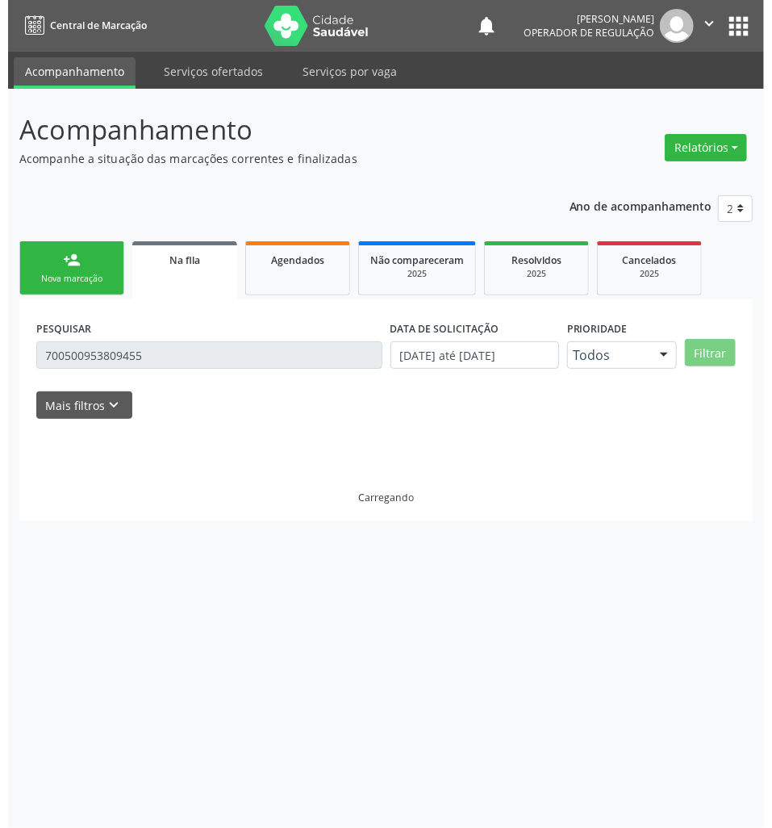
scroll to position [0, 0]
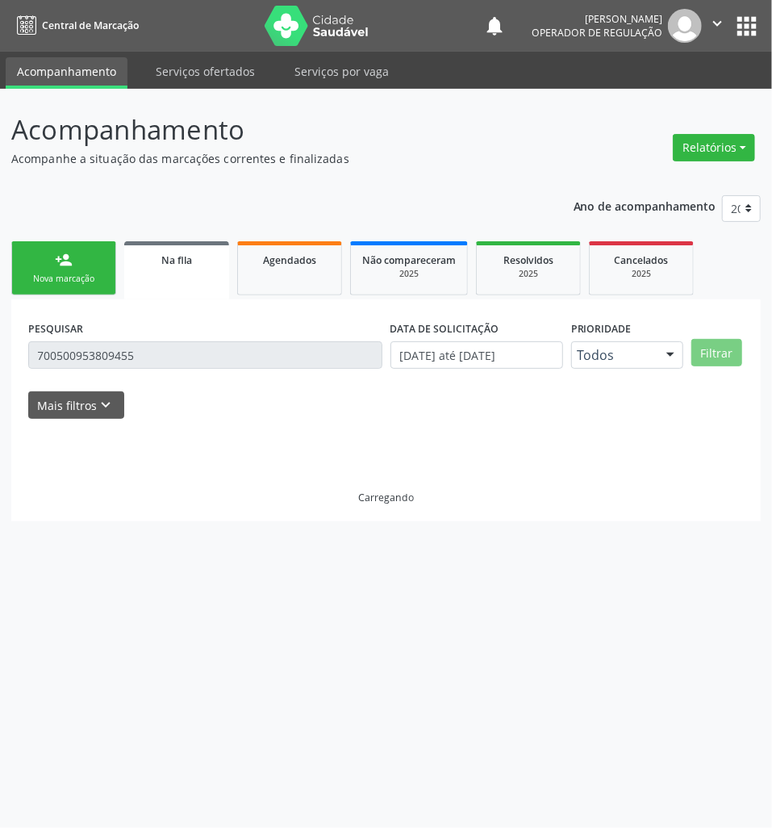
click at [747, 37] on button "apps" at bounding box center [747, 26] width 28 height 28
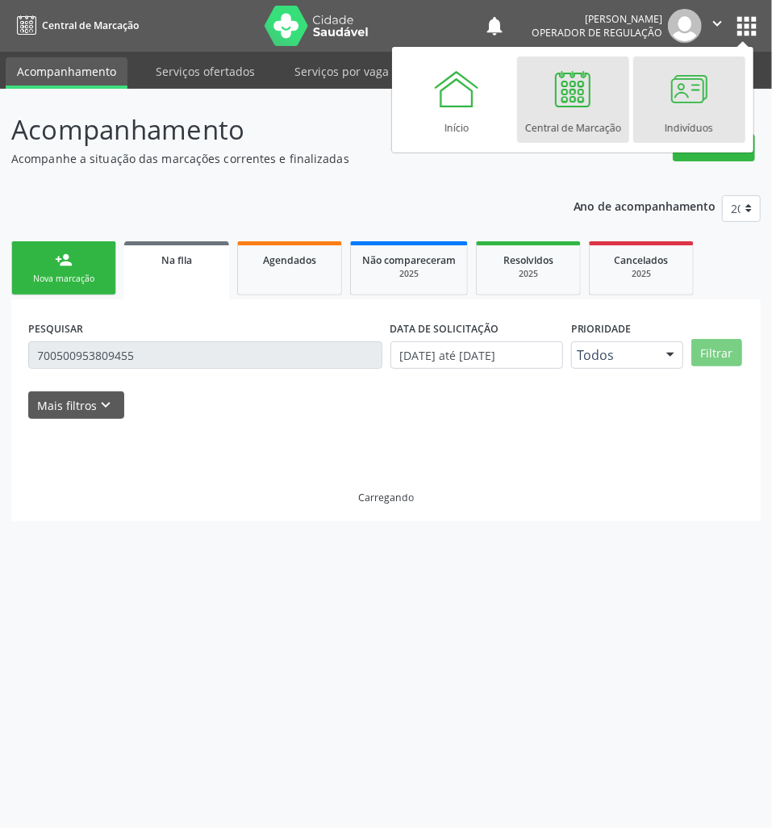
click at [672, 114] on div "Indivíduos" at bounding box center [689, 124] width 48 height 22
